Goal: Find specific page/section: Find specific page/section

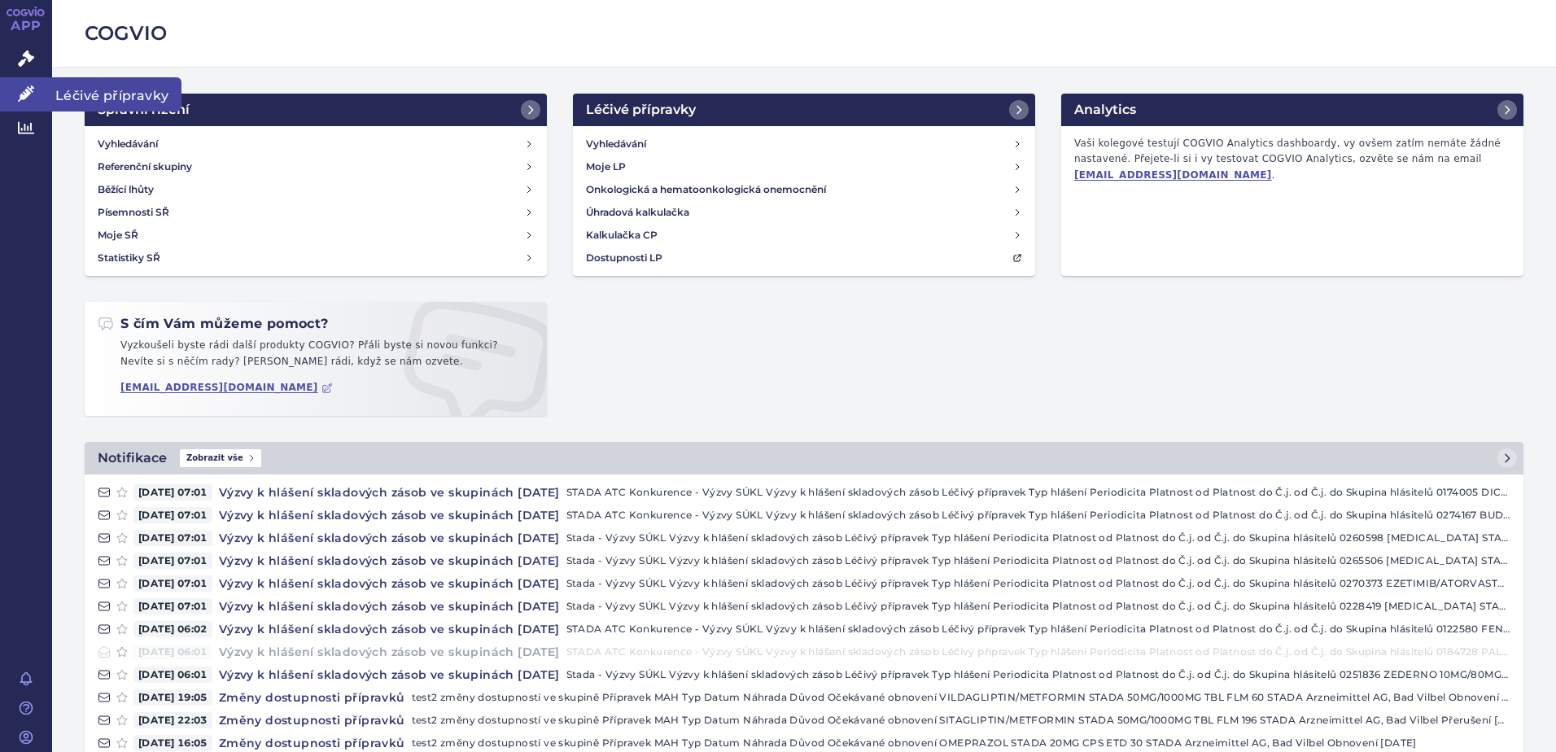
click at [20, 99] on icon at bounding box center [26, 93] width 16 height 16
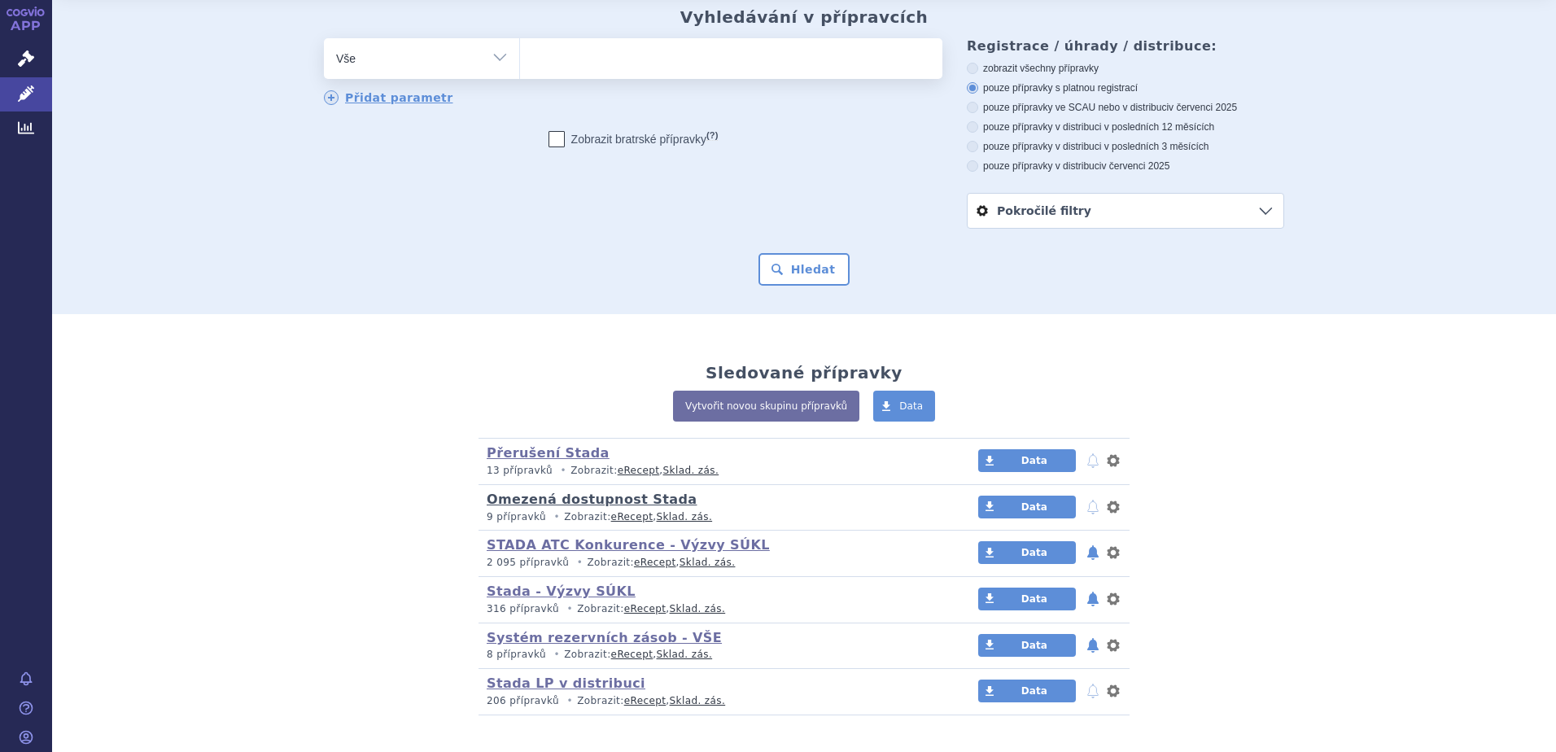
scroll to position [81, 0]
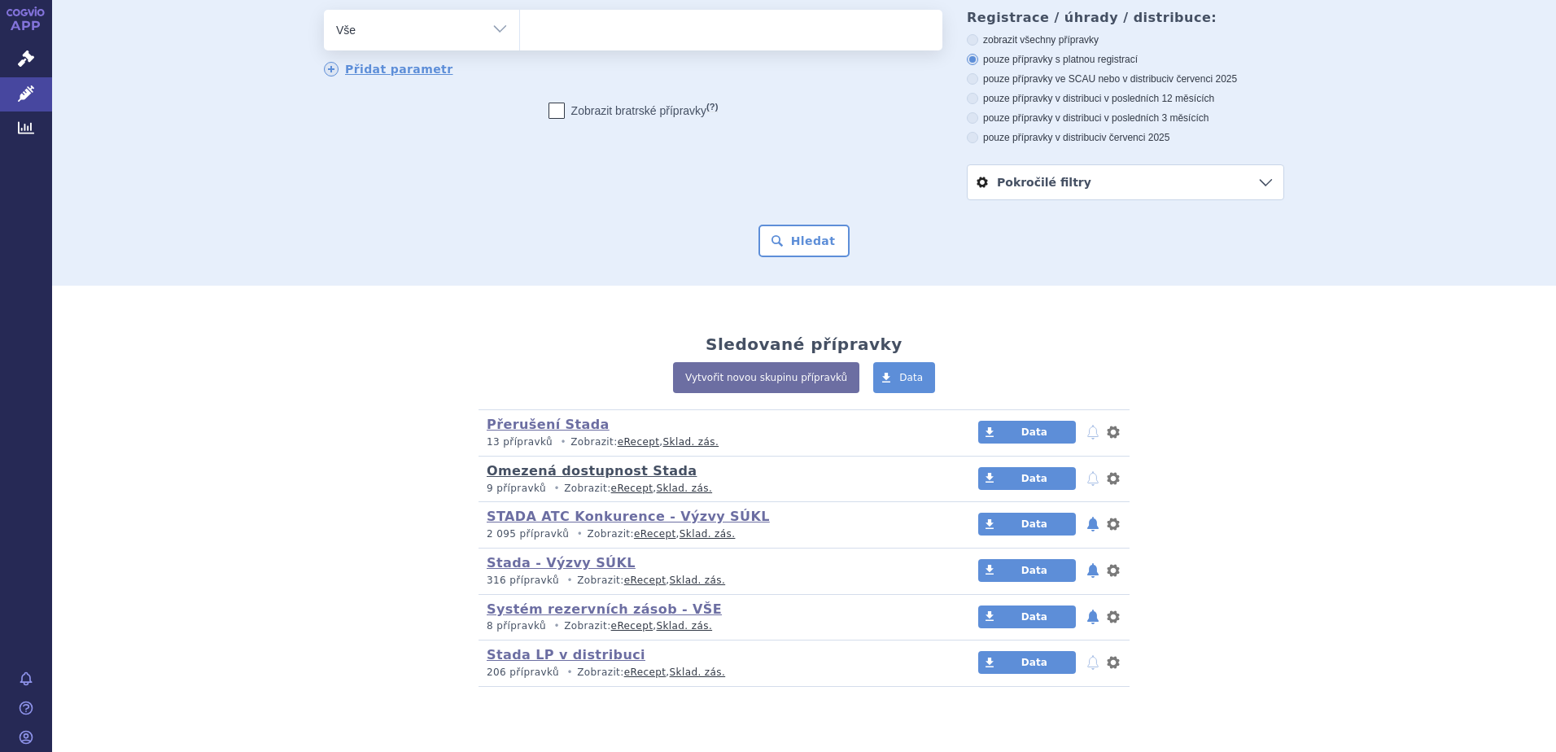
click at [549, 471] on link "Omezená dostupnost Stada" at bounding box center [592, 470] width 210 height 15
